Goal: Find specific page/section: Find specific page/section

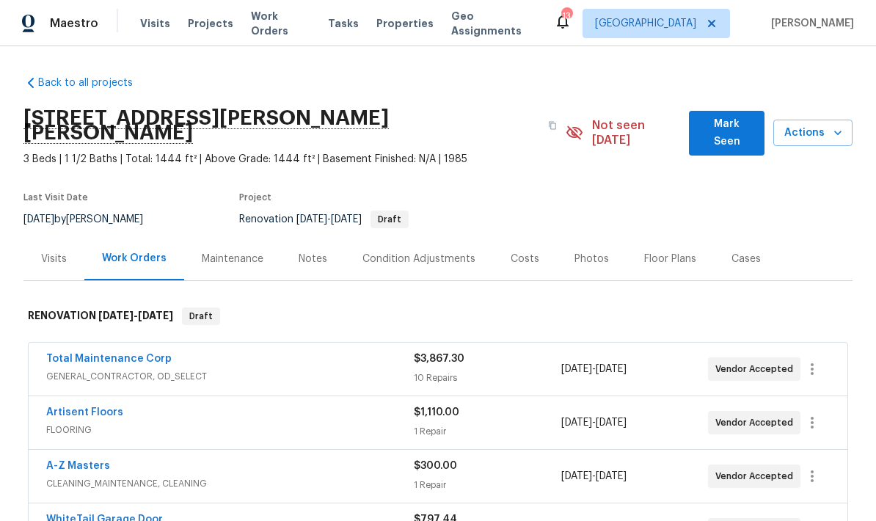
click at [143, 26] on span "Visits" at bounding box center [155, 23] width 30 height 15
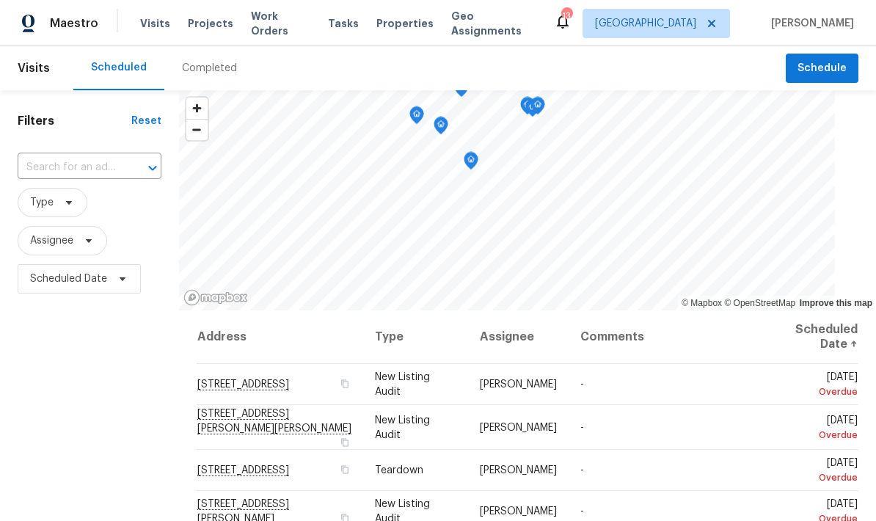
click at [203, 69] on div "Completed" at bounding box center [209, 68] width 55 height 15
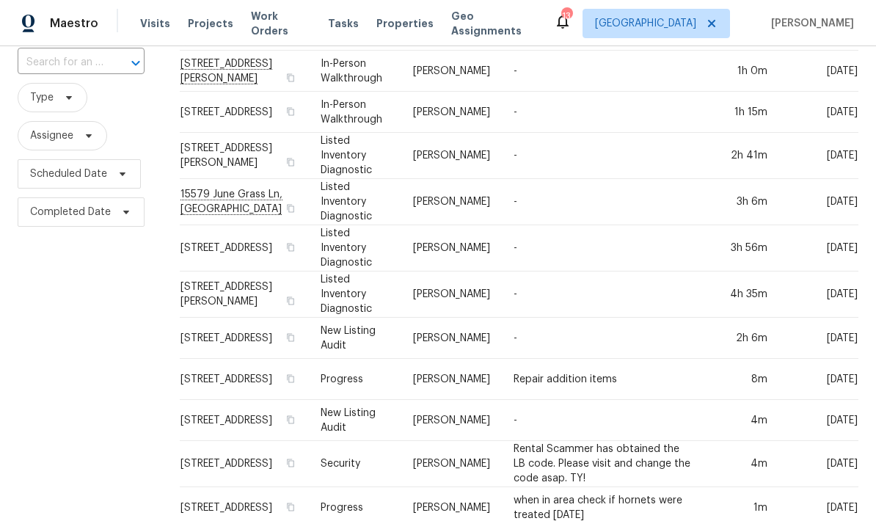
scroll to position [106, 0]
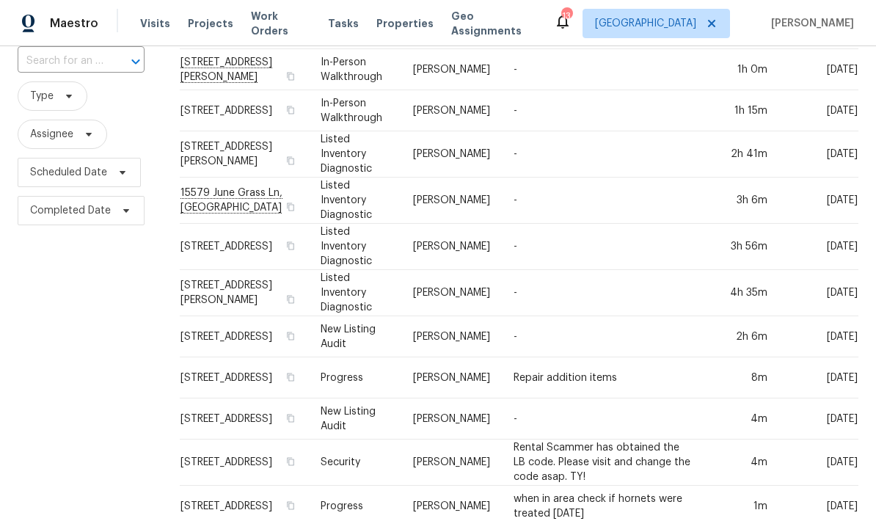
click at [209, 322] on td "[STREET_ADDRESS]" at bounding box center [244, 336] width 129 height 41
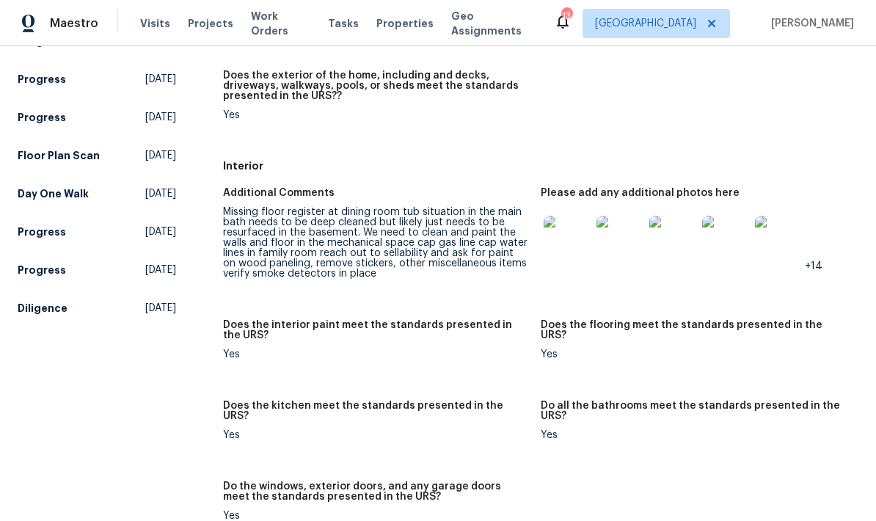
scroll to position [382, 0]
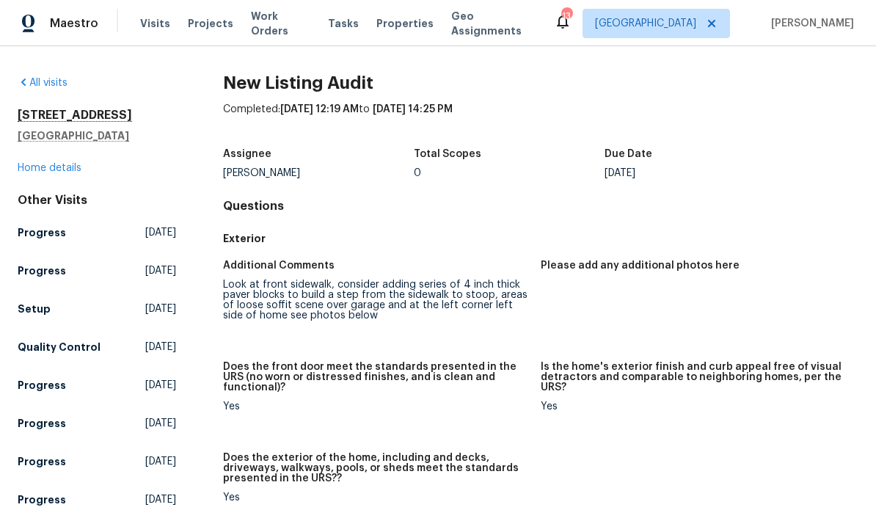
scroll to position [0, 0]
click at [51, 128] on h5 "[GEOGRAPHIC_DATA]" at bounding box center [97, 135] width 158 height 15
click at [25, 108] on h2 "[STREET_ADDRESS]" at bounding box center [97, 115] width 158 height 15
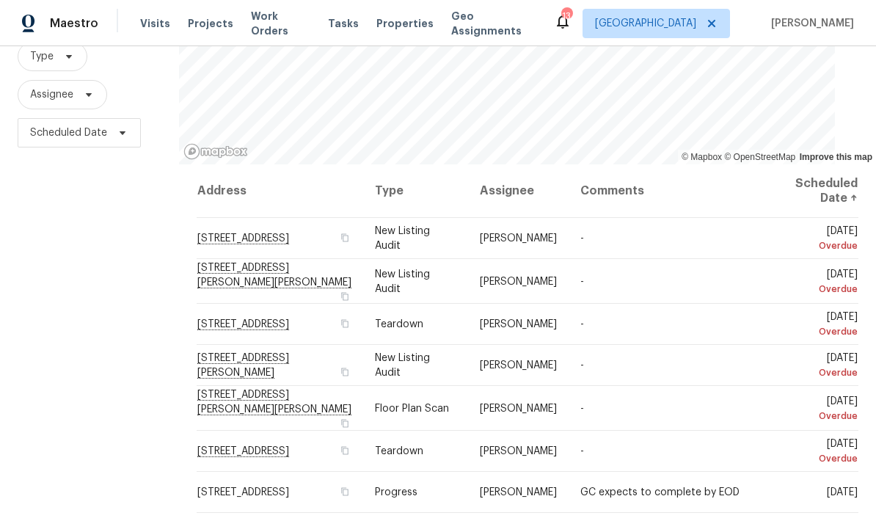
scroll to position [150, 0]
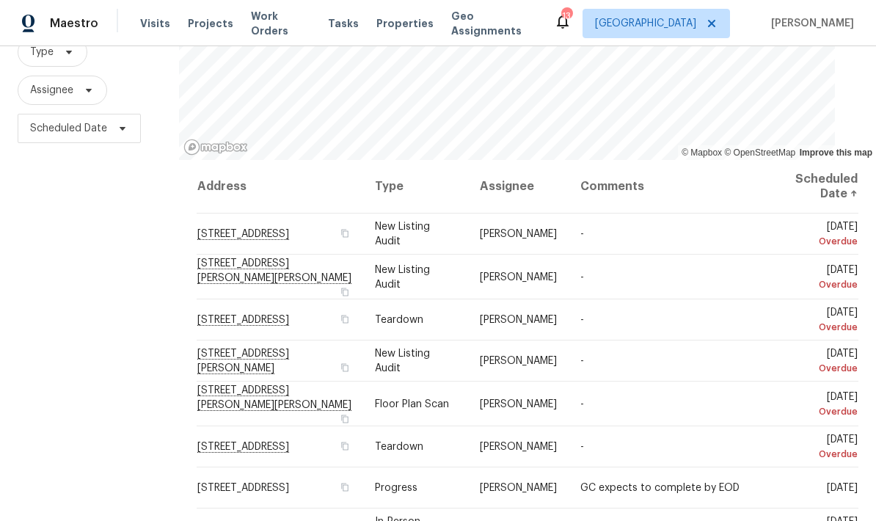
click at [384, 21] on span "Properties" at bounding box center [404, 23] width 57 height 15
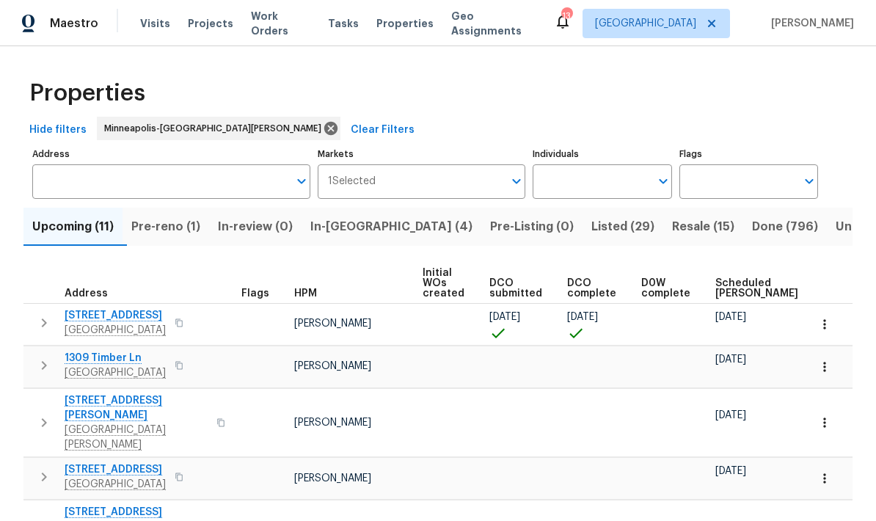
click at [56, 190] on input "Address" at bounding box center [160, 181] width 256 height 34
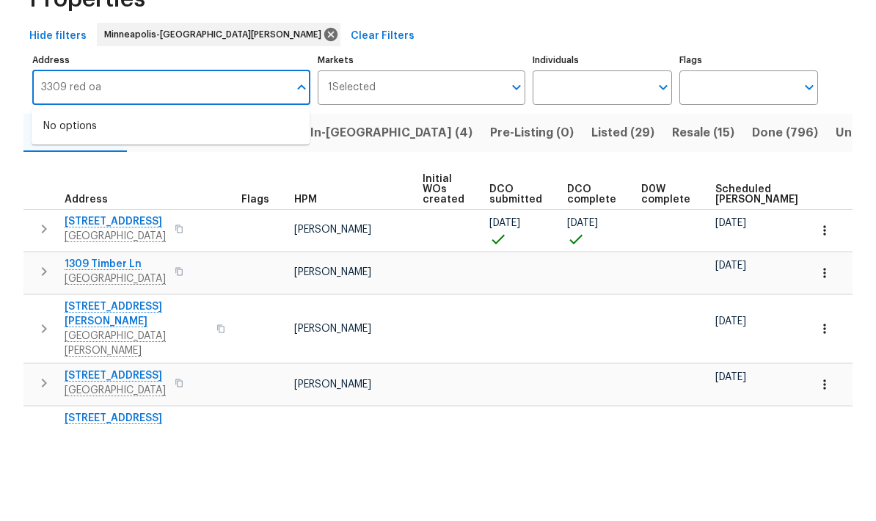
type input "3309 red oak"
click at [85, 208] on li "3309 Red Oak Cir N Burnsville MN 55337" at bounding box center [171, 220] width 278 height 25
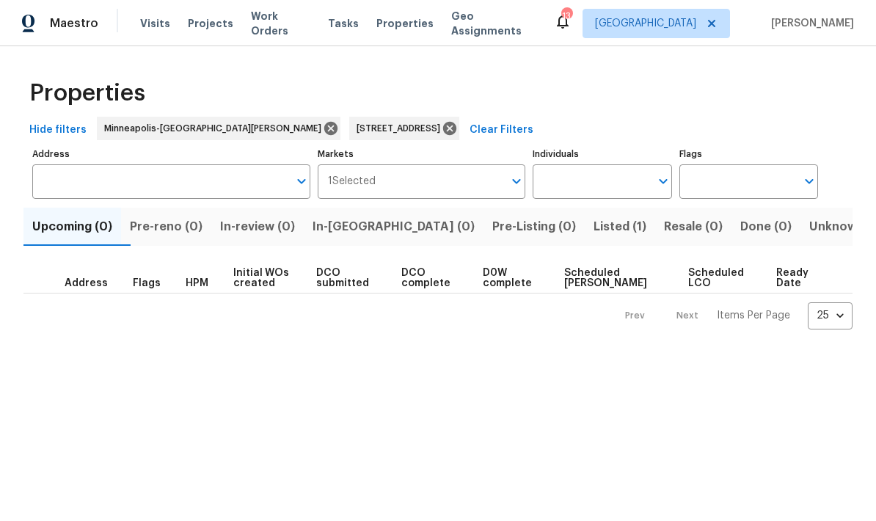
type input "3309 Red Oak Cir N Burnsville MN 55337"
click at [594, 229] on span "Listed (1)" at bounding box center [620, 226] width 53 height 21
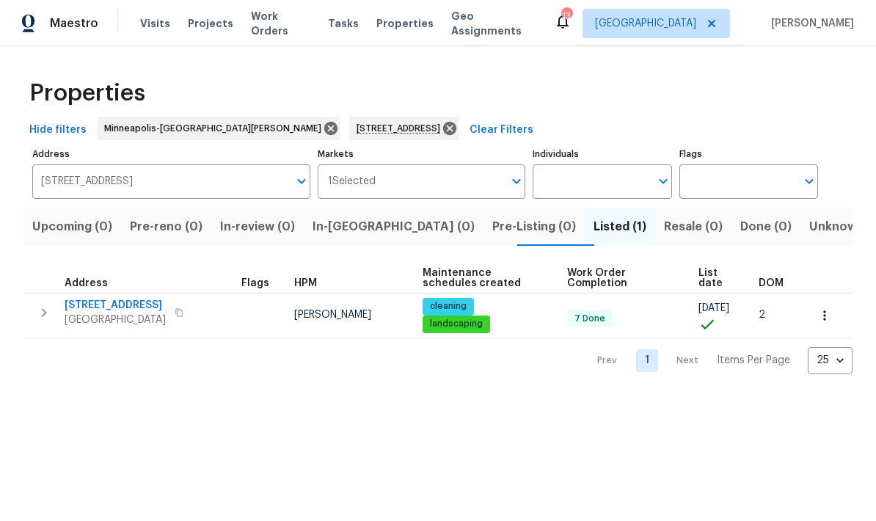
click at [91, 310] on span "[STREET_ADDRESS]" at bounding box center [115, 305] width 101 height 15
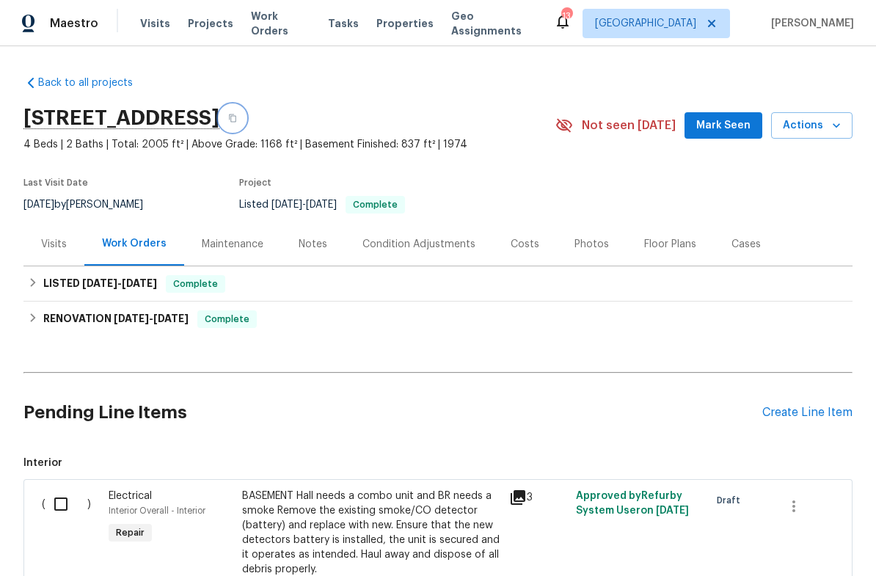
click at [237, 115] on icon "button" at bounding box center [232, 118] width 9 height 9
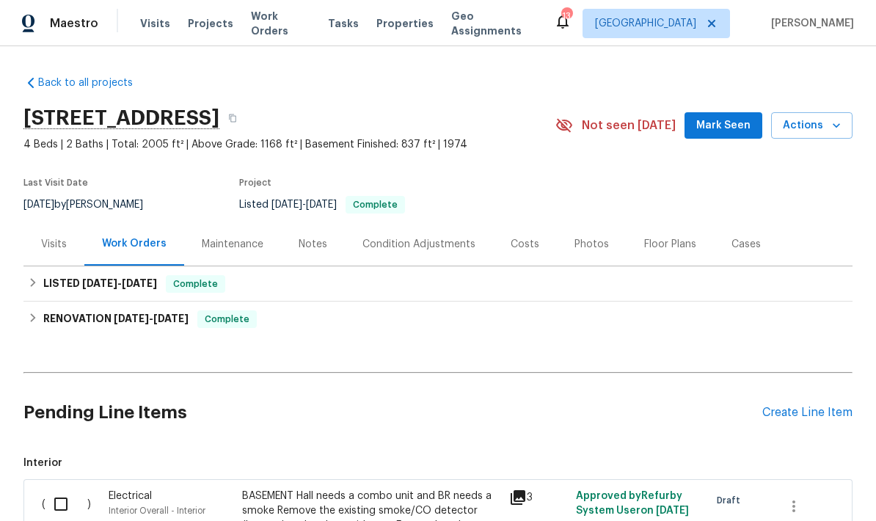
click at [577, 249] on div "Photos" at bounding box center [591, 244] width 34 height 15
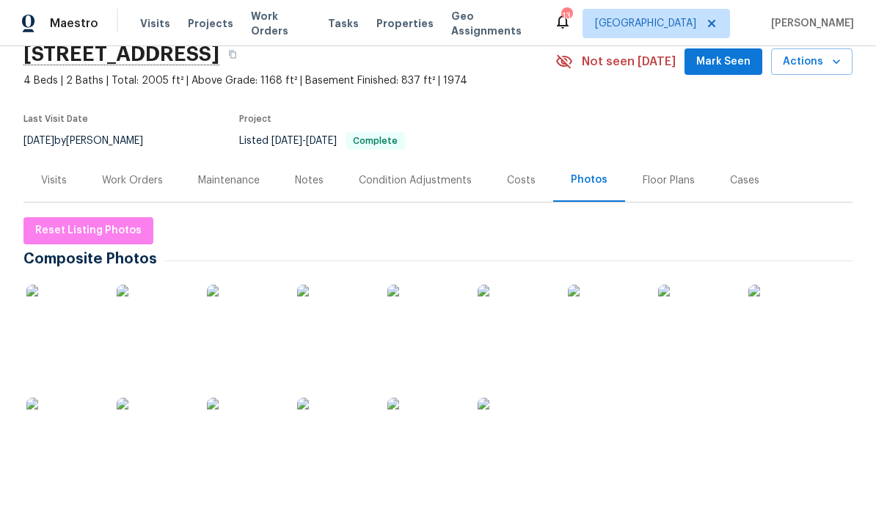
scroll to position [76, 0]
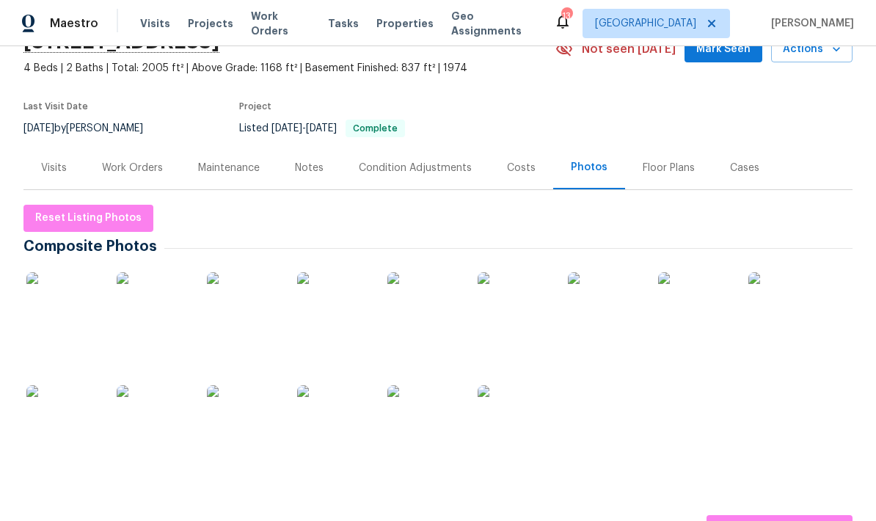
click at [661, 167] on div "Floor Plans" at bounding box center [669, 168] width 52 height 15
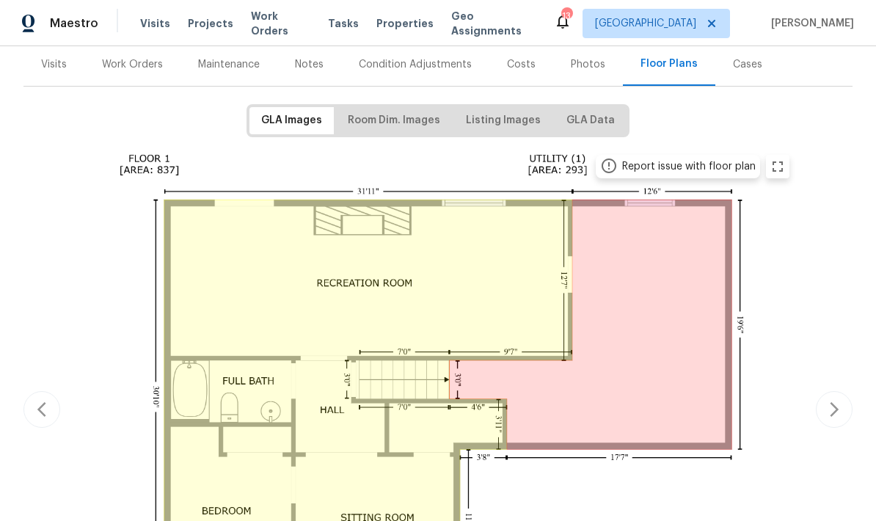
scroll to position [183, 0]
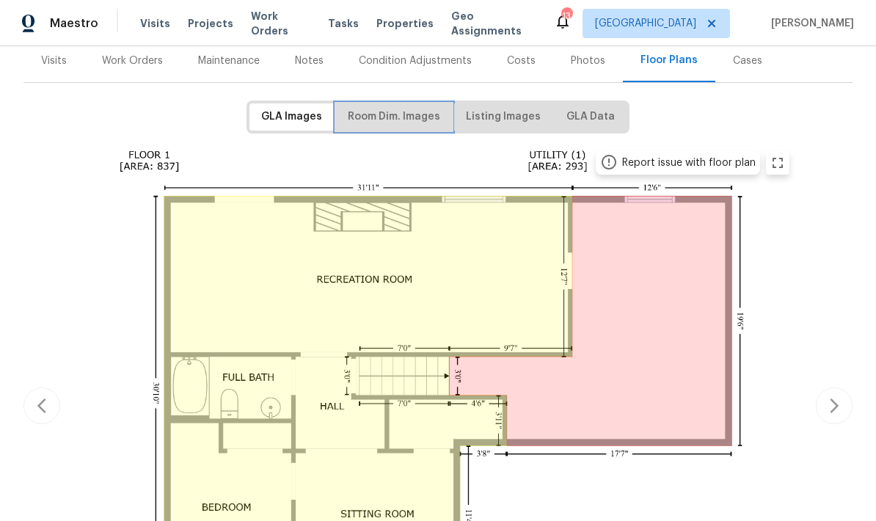
click at [379, 117] on span "Room Dim. Images" at bounding box center [394, 117] width 92 height 18
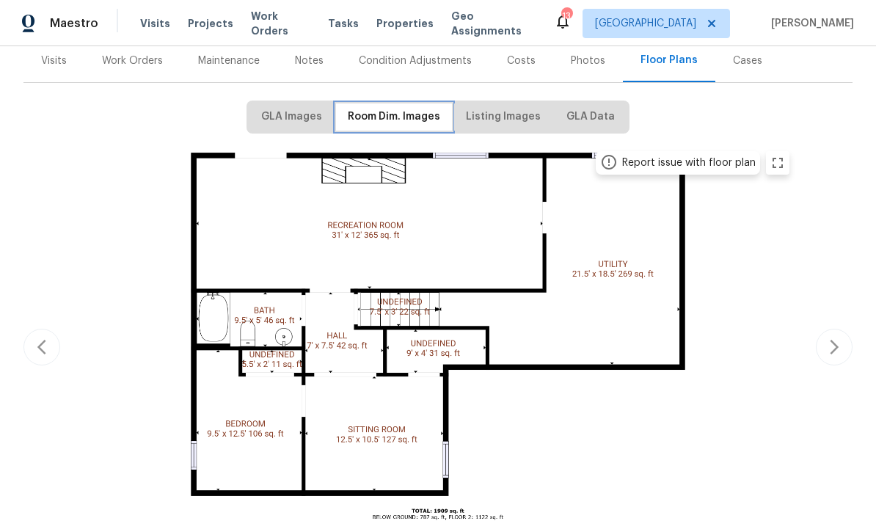
scroll to position [0, 0]
